Goal: Task Accomplishment & Management: Complete application form

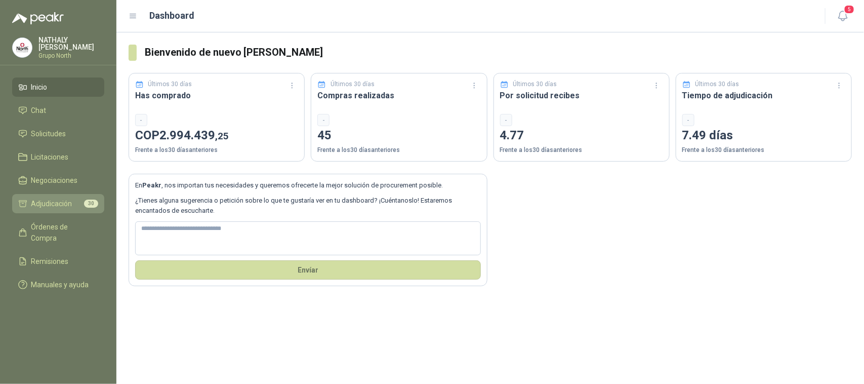
click at [61, 206] on span "Adjudicación" at bounding box center [51, 203] width 41 height 11
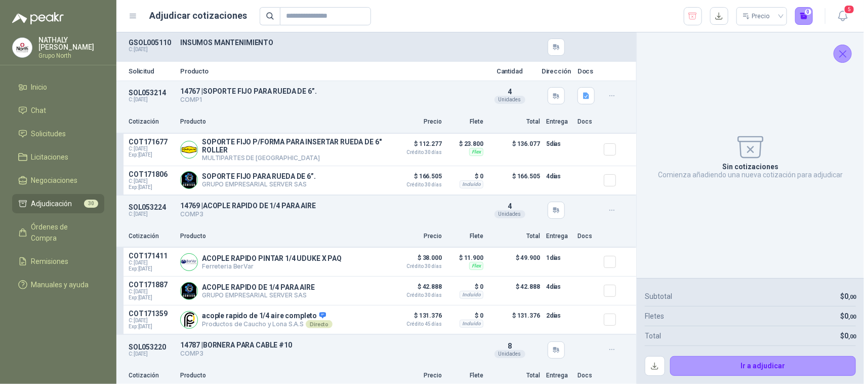
click at [843, 54] on icon "Cerrar" at bounding box center [843, 54] width 7 height 7
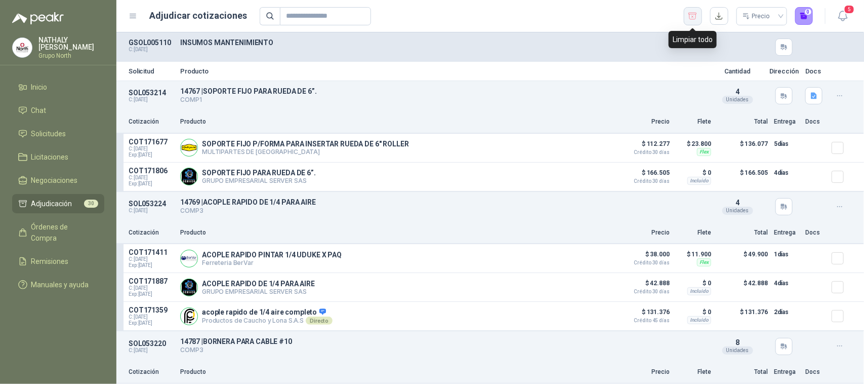
click at [696, 11] on icon "button" at bounding box center [693, 16] width 10 height 10
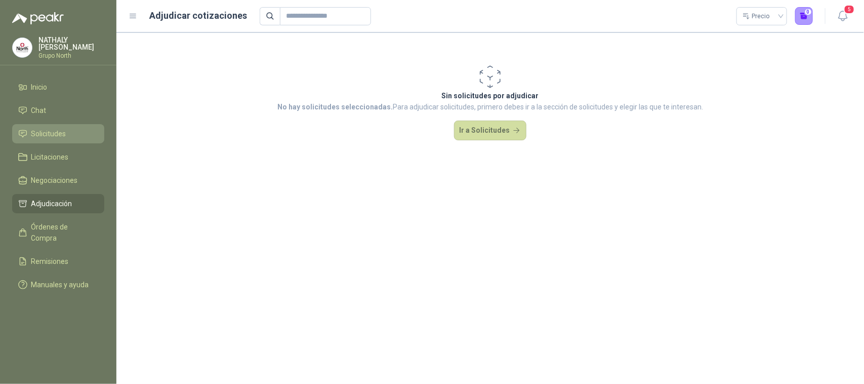
click at [56, 135] on span "Solicitudes" at bounding box center [48, 133] width 35 height 11
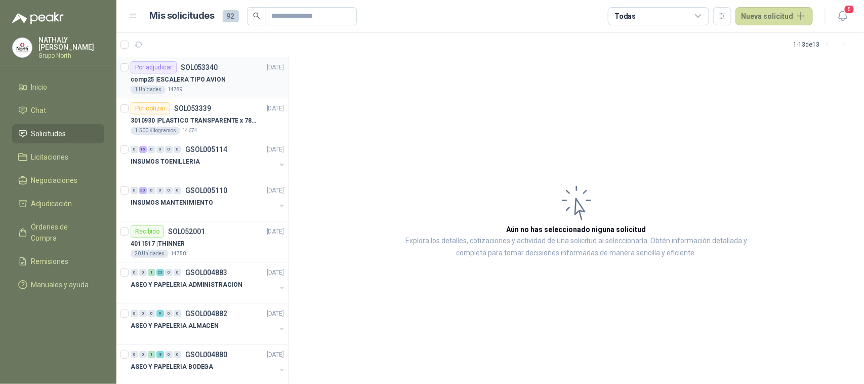
click at [216, 89] on div "1 Unidades 14789" at bounding box center [207, 90] width 153 height 8
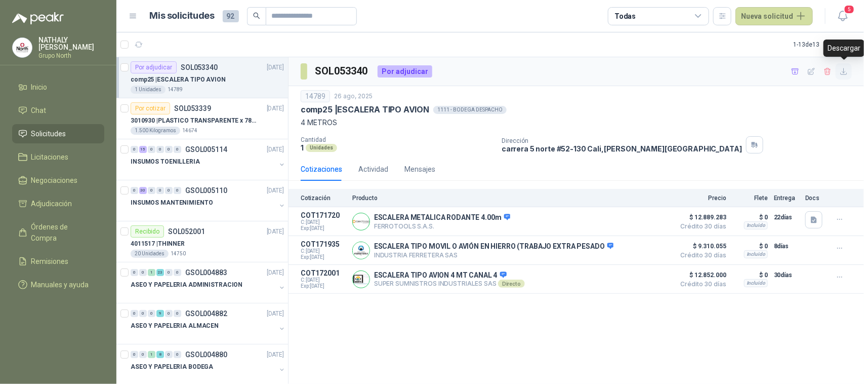
click at [842, 71] on icon "button" at bounding box center [844, 71] width 9 height 9
click at [197, 201] on p "INSUMOS MANTENIMIENTO" at bounding box center [172, 203] width 82 height 10
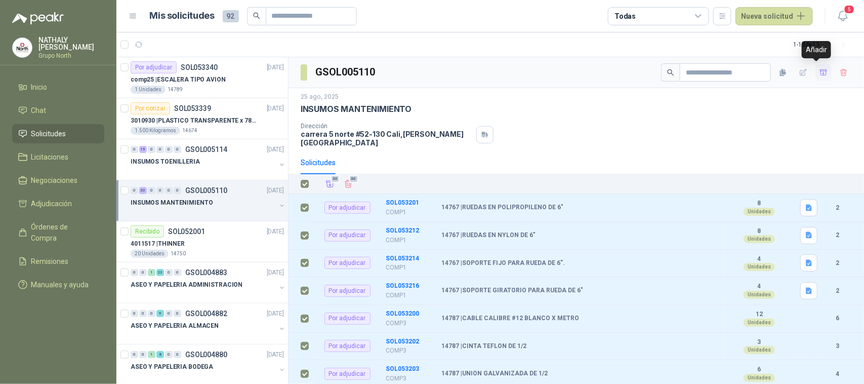
click at [820, 72] on icon "button" at bounding box center [824, 72] width 9 height 9
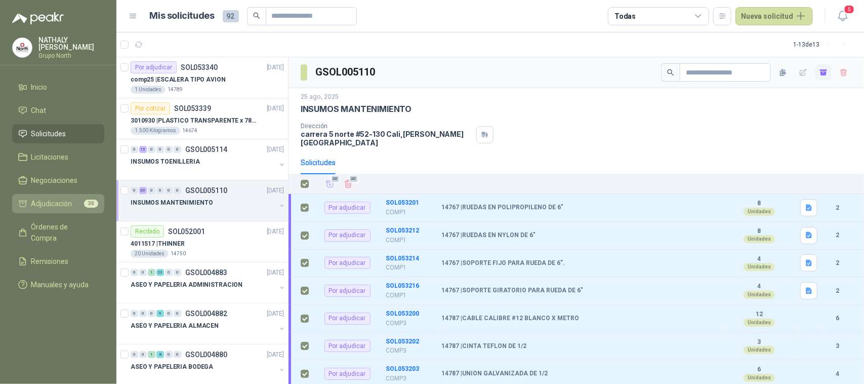
click at [39, 204] on span "Adjudicación" at bounding box center [51, 203] width 41 height 11
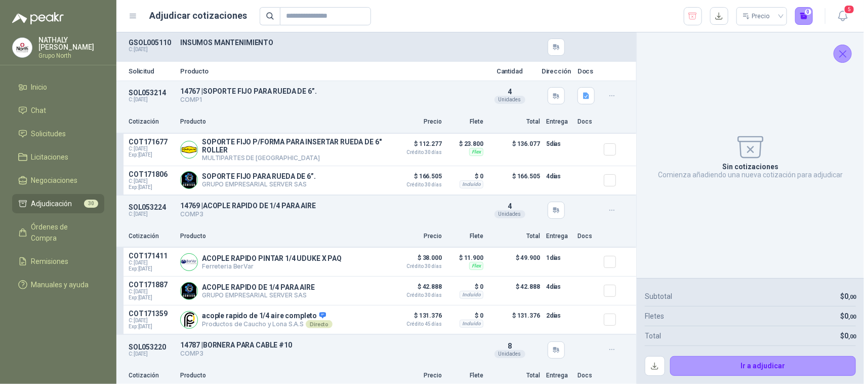
click at [842, 52] on icon "Cerrar" at bounding box center [843, 54] width 7 height 7
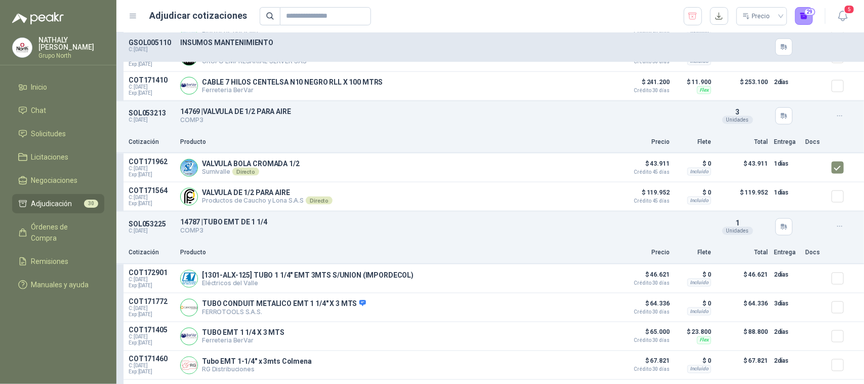
scroll to position [5760, 0]
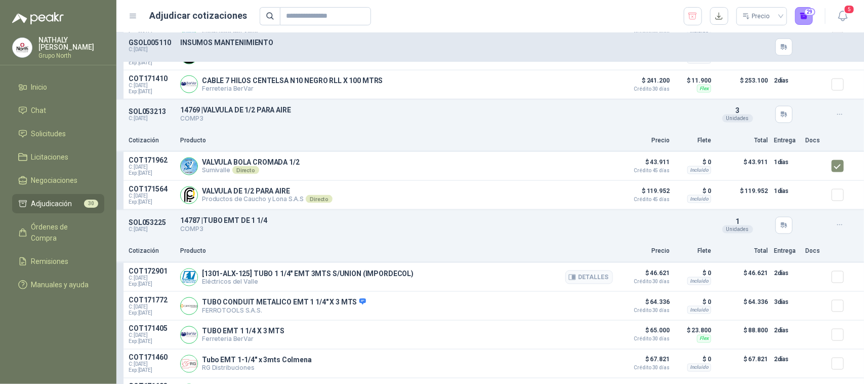
click at [823, 282] on article "COT172901 C: [DATE] Exp: [DATE] [1301-ALX-125] TUBO 1 1/4" EMT 3MTS S/UNION (IM…" at bounding box center [490, 277] width 748 height 29
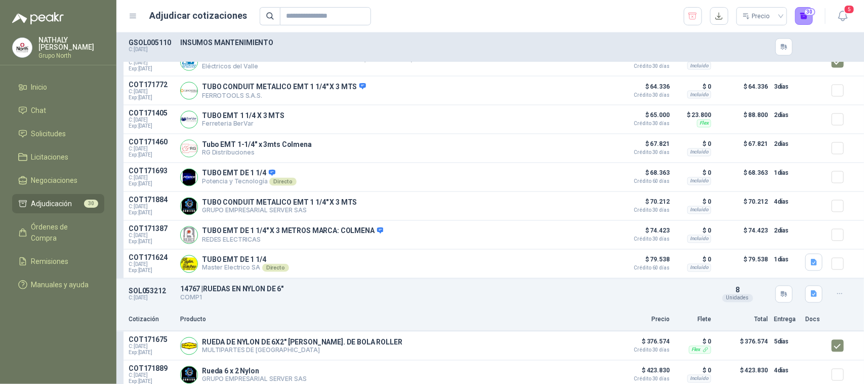
scroll to position [5997, 0]
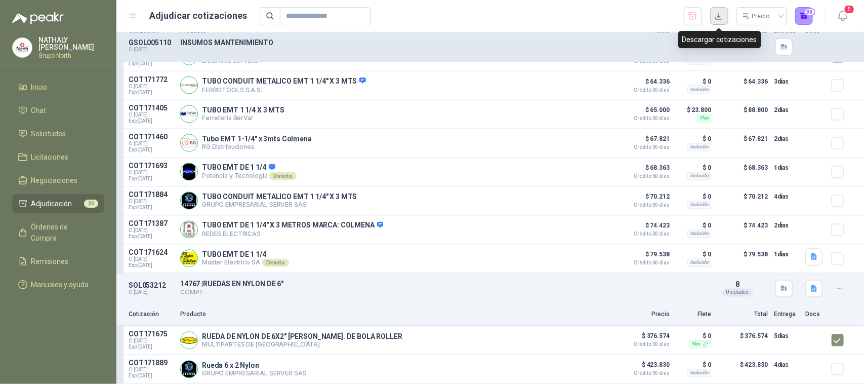
click at [717, 16] on button "button" at bounding box center [719, 16] width 18 height 18
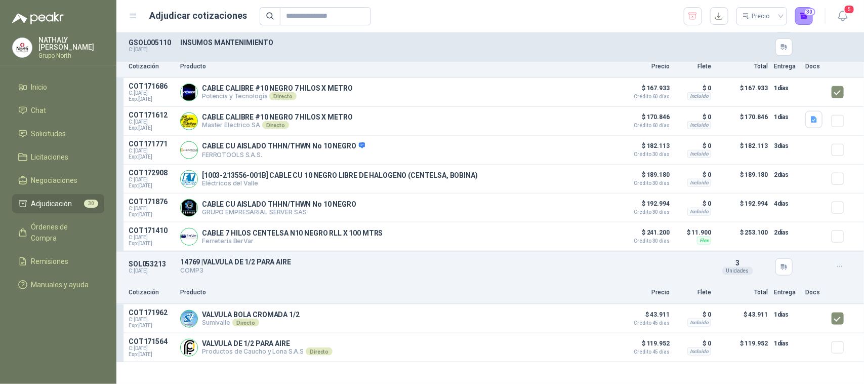
scroll to position [5491, 0]
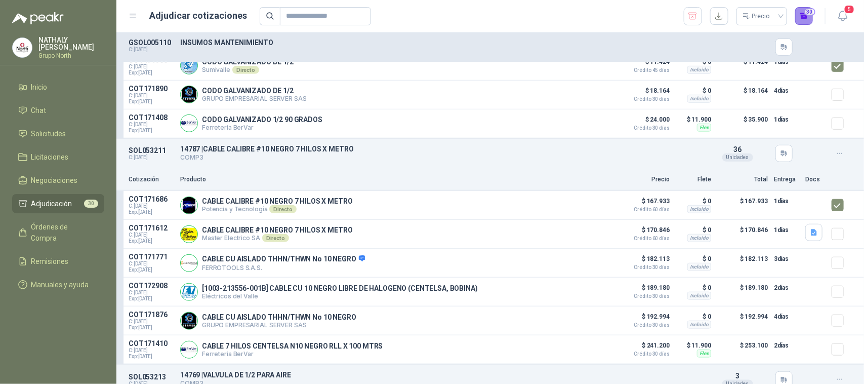
click at [807, 17] on button "30" at bounding box center [804, 16] width 18 height 18
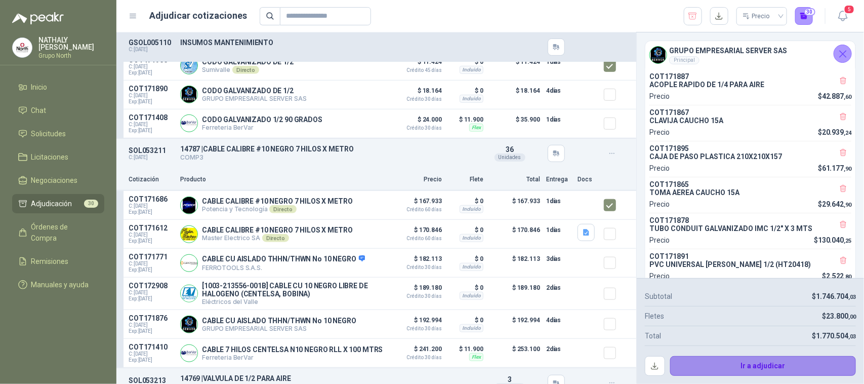
click at [771, 365] on button "Ir a adjudicar" at bounding box center [763, 366] width 186 height 20
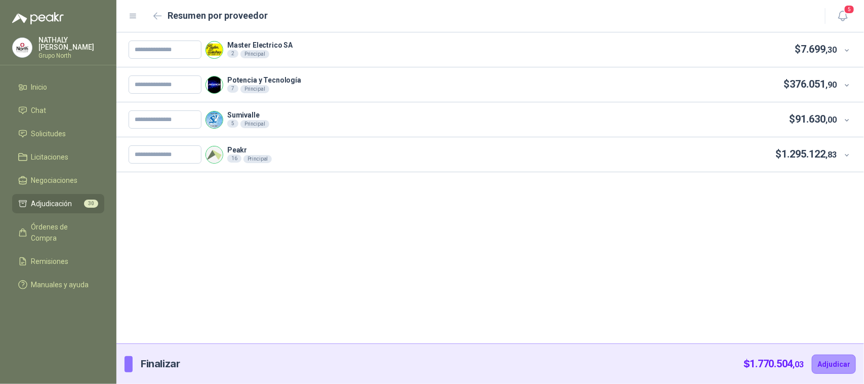
click at [848, 51] on icon at bounding box center [848, 51] width 8 height 8
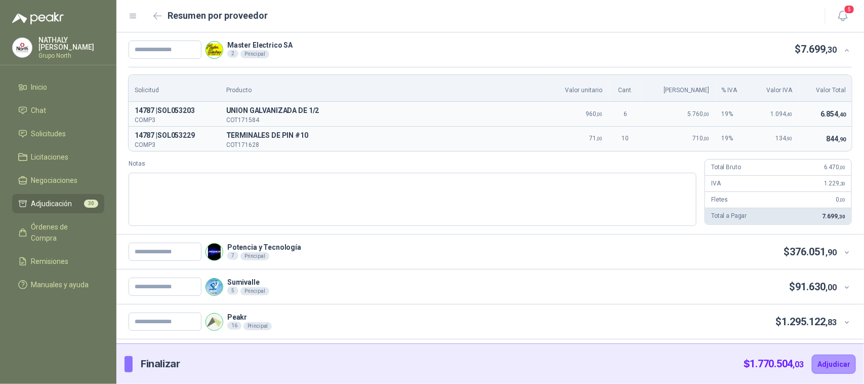
click at [848, 51] on icon at bounding box center [848, 51] width 8 height 8
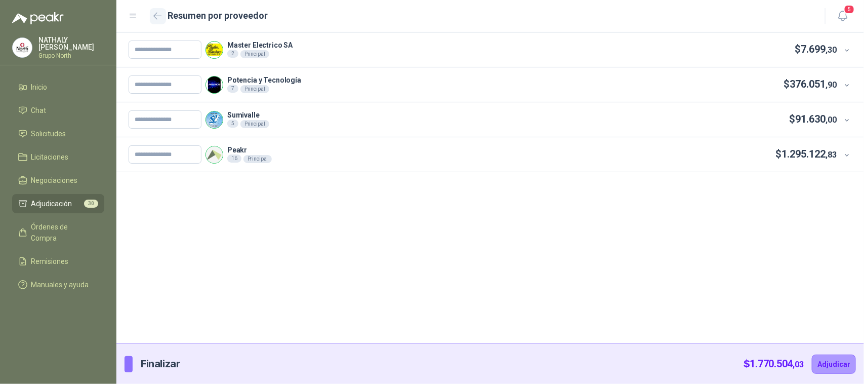
click at [159, 14] on icon "button" at bounding box center [157, 16] width 9 height 8
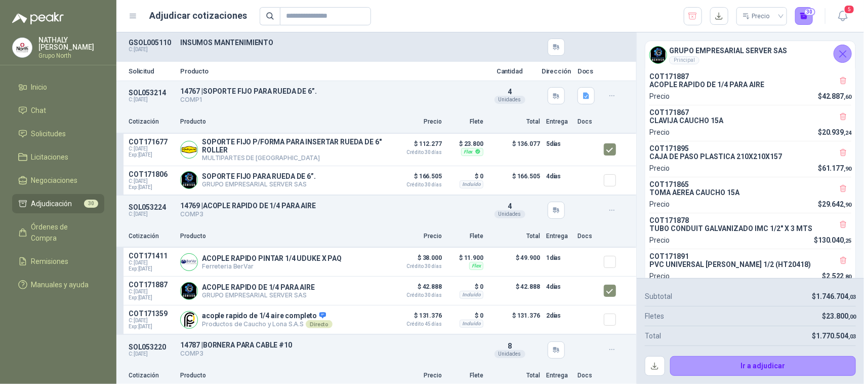
click at [841, 55] on icon "Cerrar" at bounding box center [843, 54] width 13 height 13
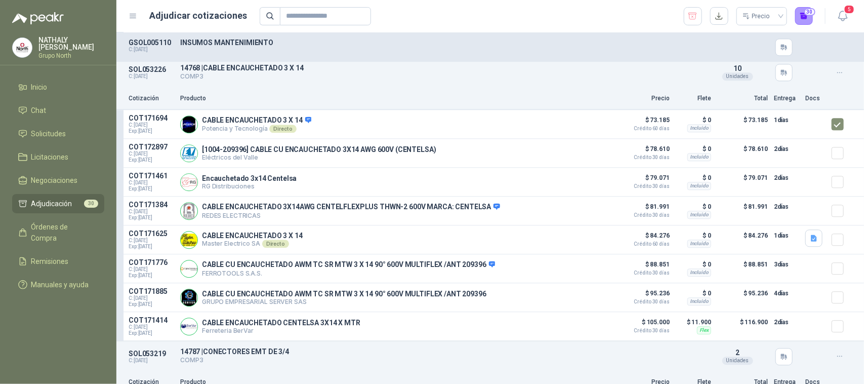
scroll to position [4747, 0]
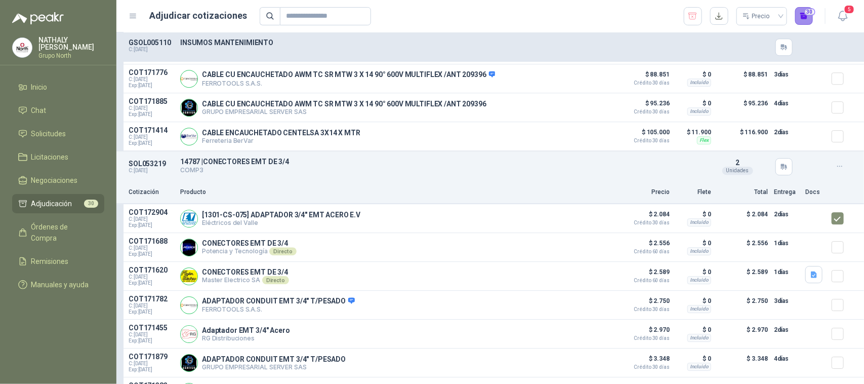
click at [811, 16] on button "30" at bounding box center [804, 16] width 18 height 18
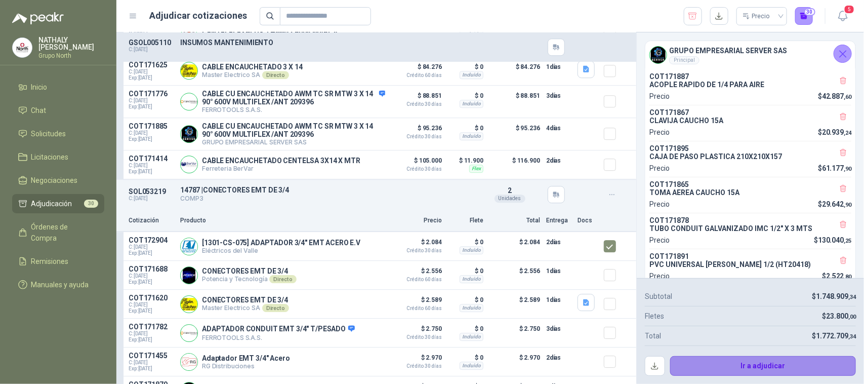
click at [793, 368] on button "Ir a adjudicar" at bounding box center [763, 366] width 186 height 20
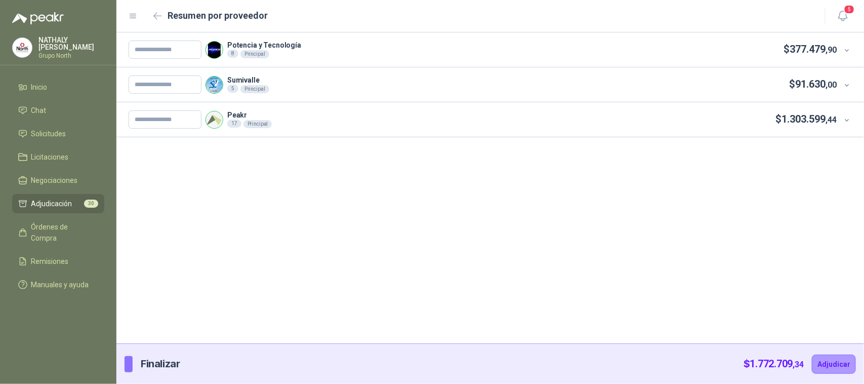
click at [846, 49] on icon at bounding box center [848, 51] width 8 height 8
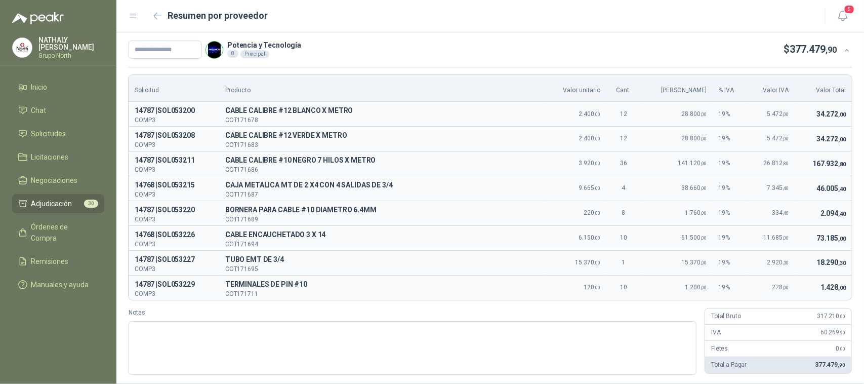
click at [841, 55] on div at bounding box center [844, 49] width 15 height 11
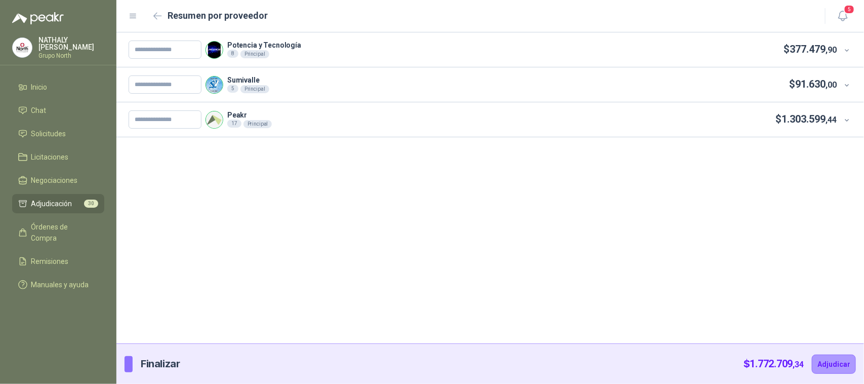
click at [841, 53] on div at bounding box center [844, 49] width 15 height 11
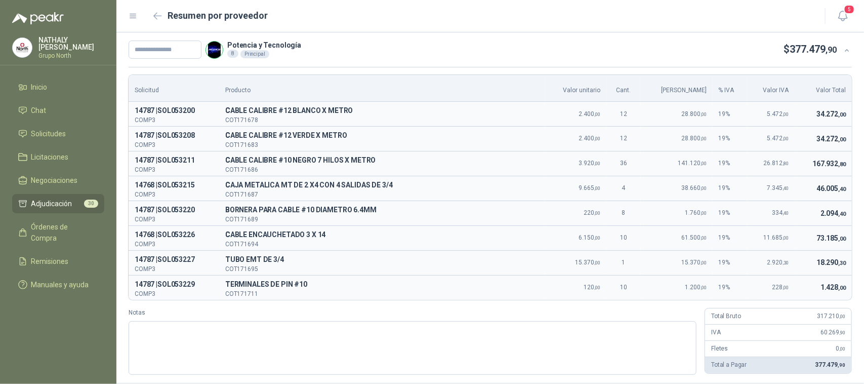
click at [845, 51] on icon at bounding box center [847, 50] width 4 height 2
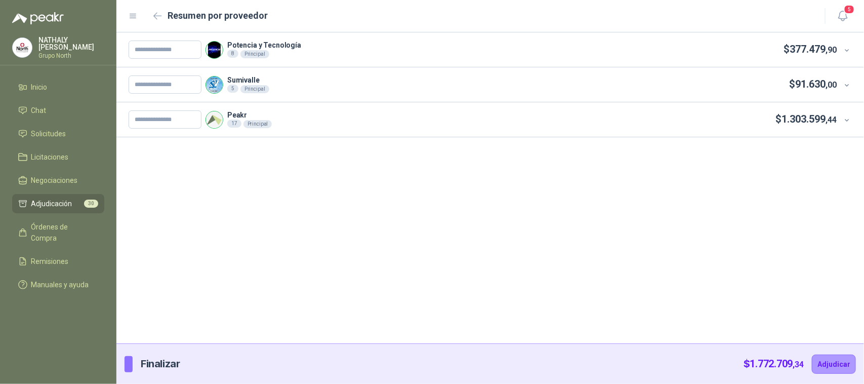
click at [839, 86] on div at bounding box center [844, 84] width 15 height 11
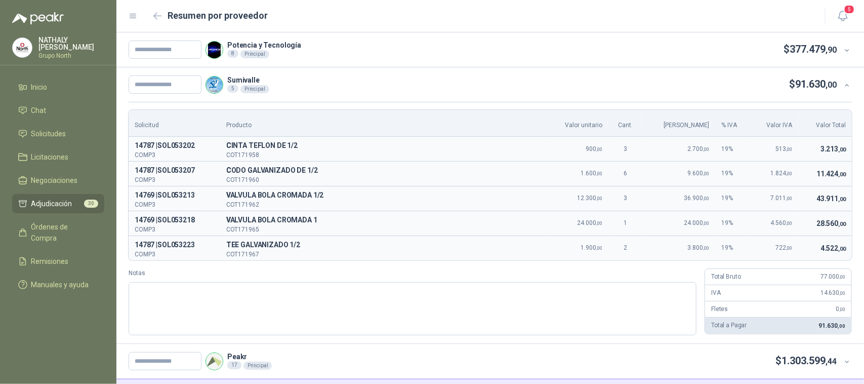
click at [844, 85] on icon at bounding box center [848, 86] width 8 height 8
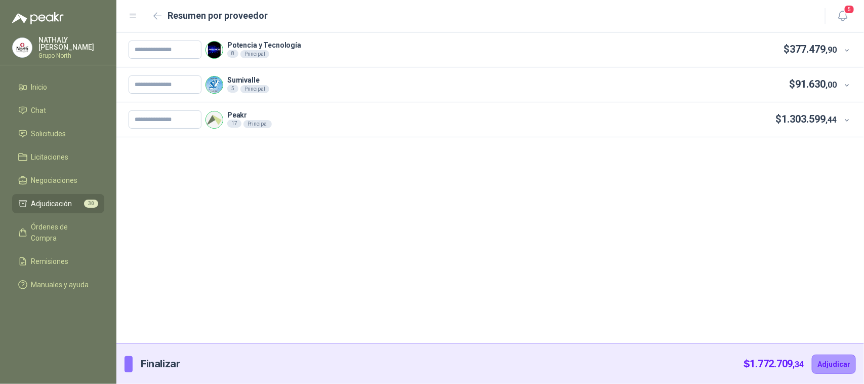
click at [847, 113] on div "Peakr 17 Principal $ 1.303.599 ,44" at bounding box center [490, 119] width 748 height 34
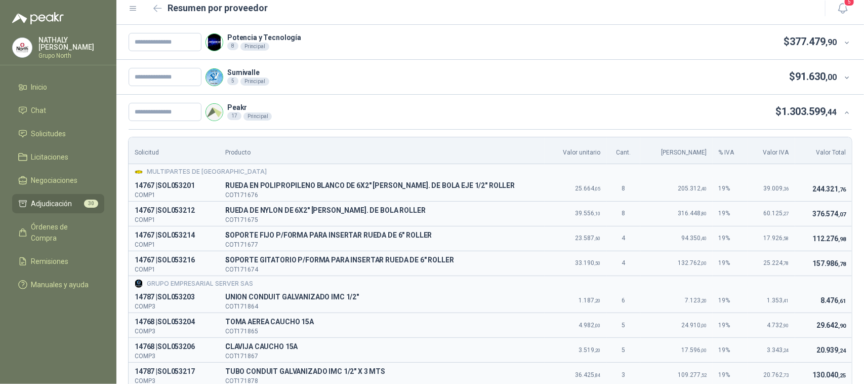
scroll to position [0, 0]
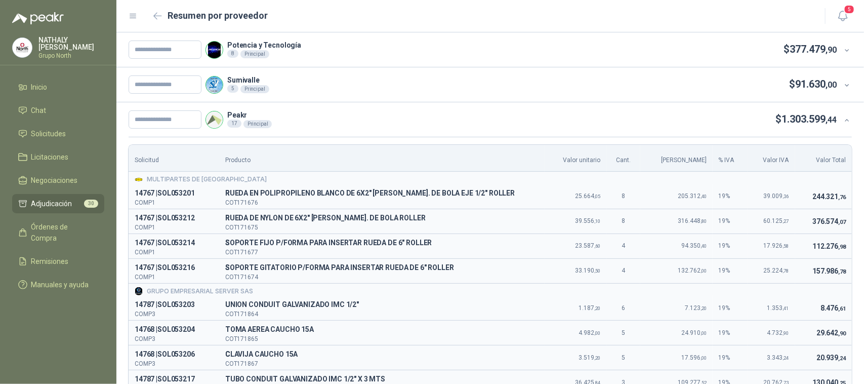
click at [844, 121] on icon at bounding box center [848, 120] width 8 height 8
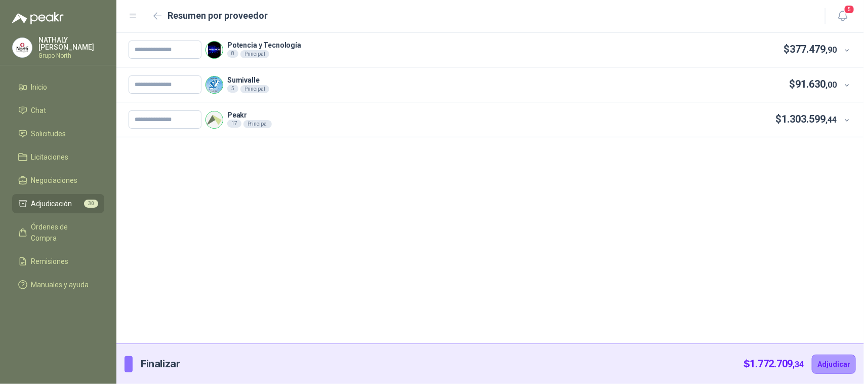
click at [836, 49] on span ",90" at bounding box center [831, 50] width 11 height 10
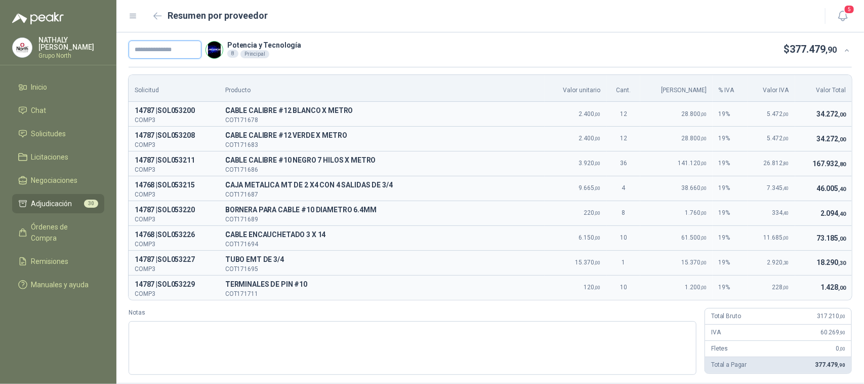
drag, startPoint x: 186, startPoint y: 49, endPoint x: 191, endPoint y: 162, distance: 113.0
click at [186, 49] on input "text" at bounding box center [165, 50] width 73 height 18
click at [157, 45] on input "text" at bounding box center [165, 50] width 73 height 18
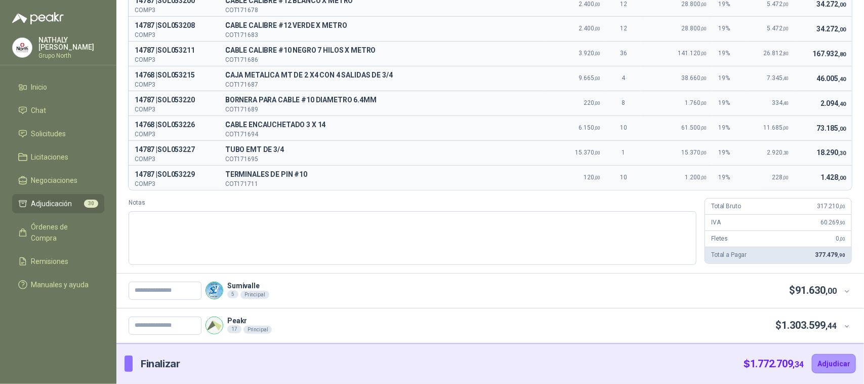
scroll to position [110, 0]
type input "*****"
click at [817, 364] on button "Adjudicar" at bounding box center [834, 363] width 44 height 19
click at [234, 214] on textarea "Notas" at bounding box center [413, 238] width 568 height 54
